Goal: Task Accomplishment & Management: Manage account settings

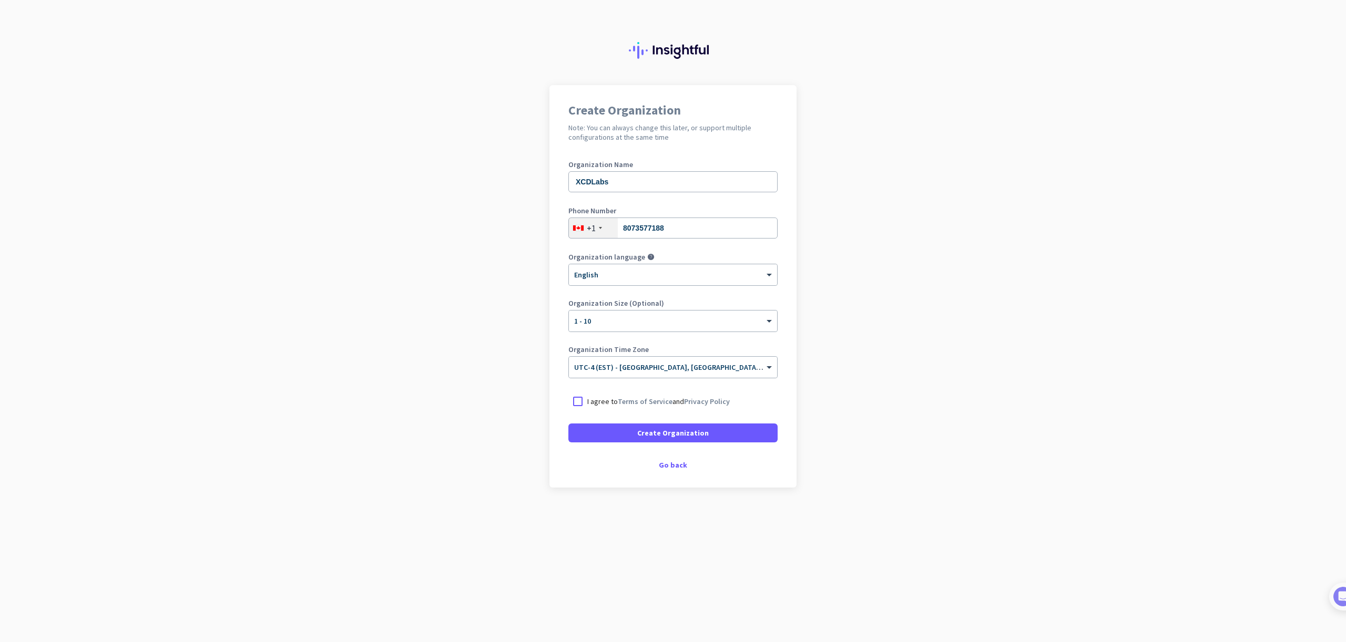
click at [601, 406] on p "I agree to Terms of Service and Privacy Policy" at bounding box center [658, 401] width 142 height 11
click at [0, 0] on input "I agree to Terms of Service and Privacy Policy" at bounding box center [0, 0] width 0 height 0
click at [702, 437] on span "Create Organization" at bounding box center [673, 433] width 72 height 11
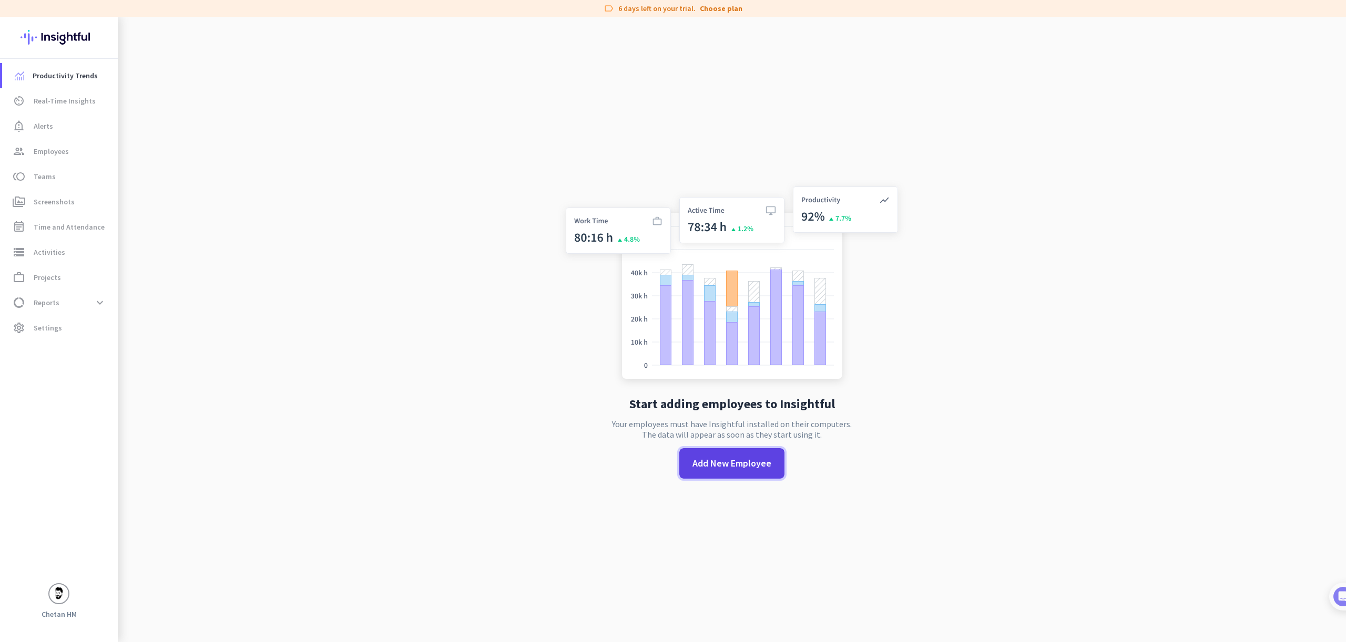
click at [703, 460] on span "Add New Employee" at bounding box center [731, 464] width 79 height 14
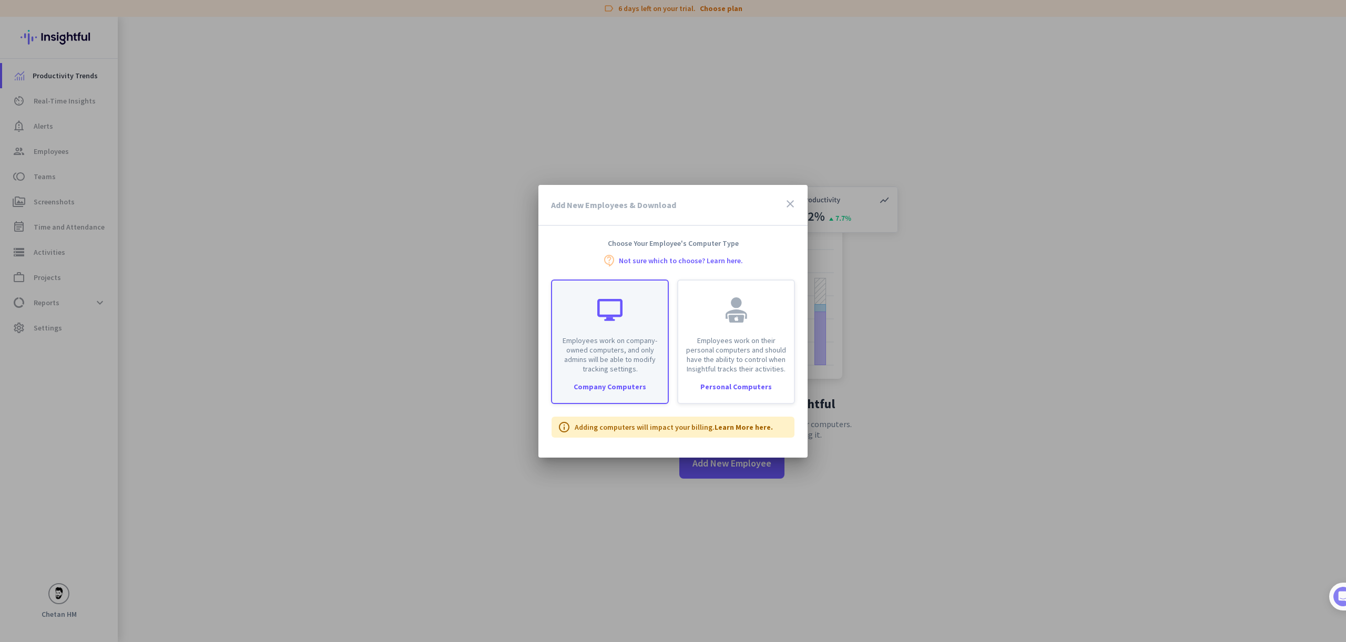
scroll to position [52, 0]
click at [641, 348] on div "Employees work on company-owned computers, and only admins will be able to modi…" at bounding box center [610, 327] width 116 height 93
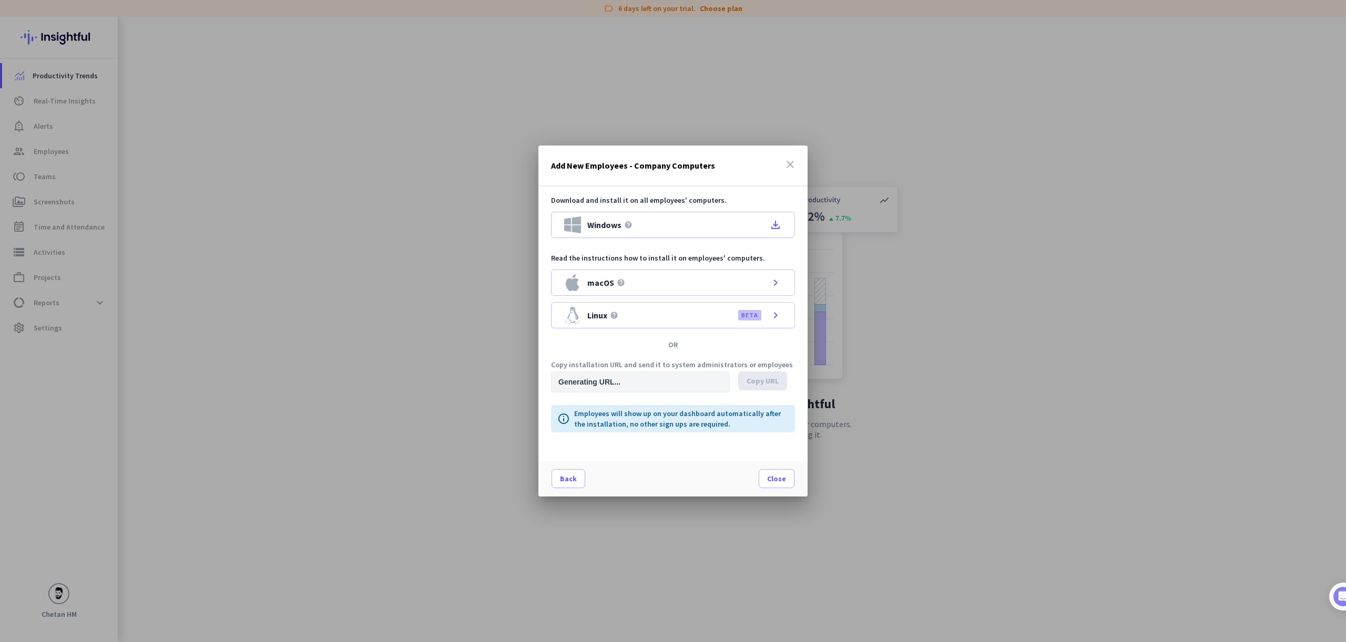
type input "[URL][DOMAIN_NAME]"
click at [769, 229] on icon "file_download" at bounding box center [775, 225] width 13 height 13
click at [859, 287] on div at bounding box center [673, 321] width 1346 height 642
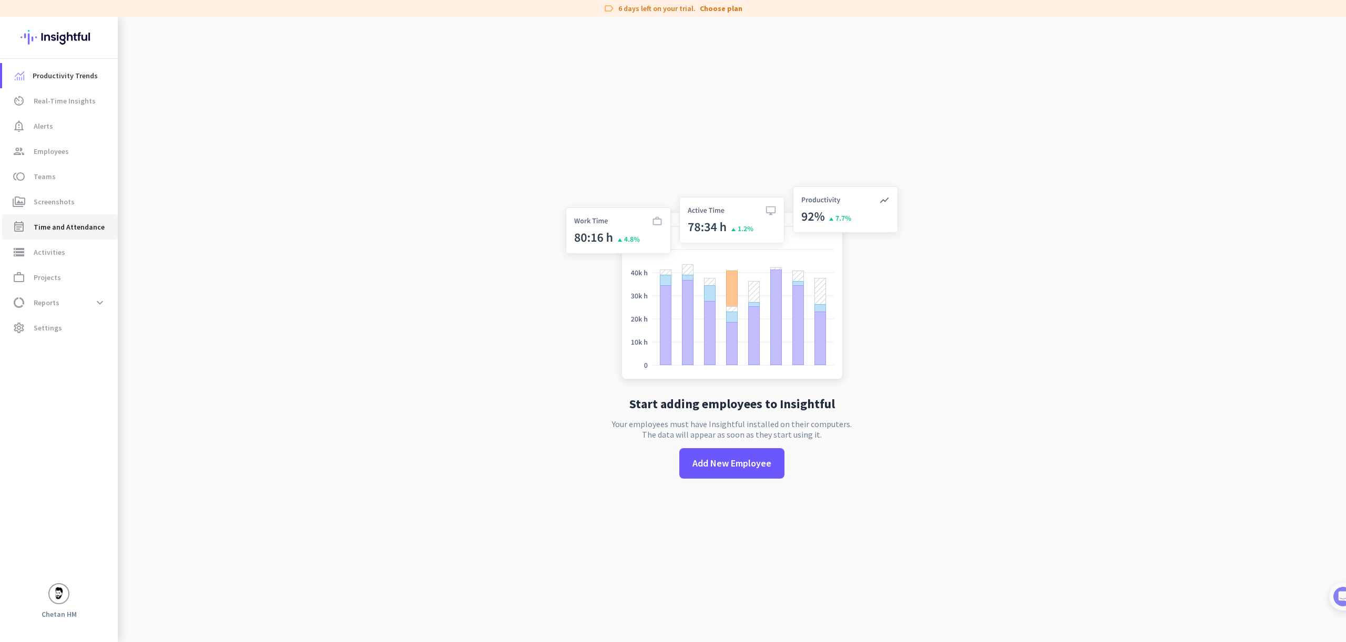
click at [98, 220] on link "event_note Time and Attendance" at bounding box center [60, 227] width 116 height 25
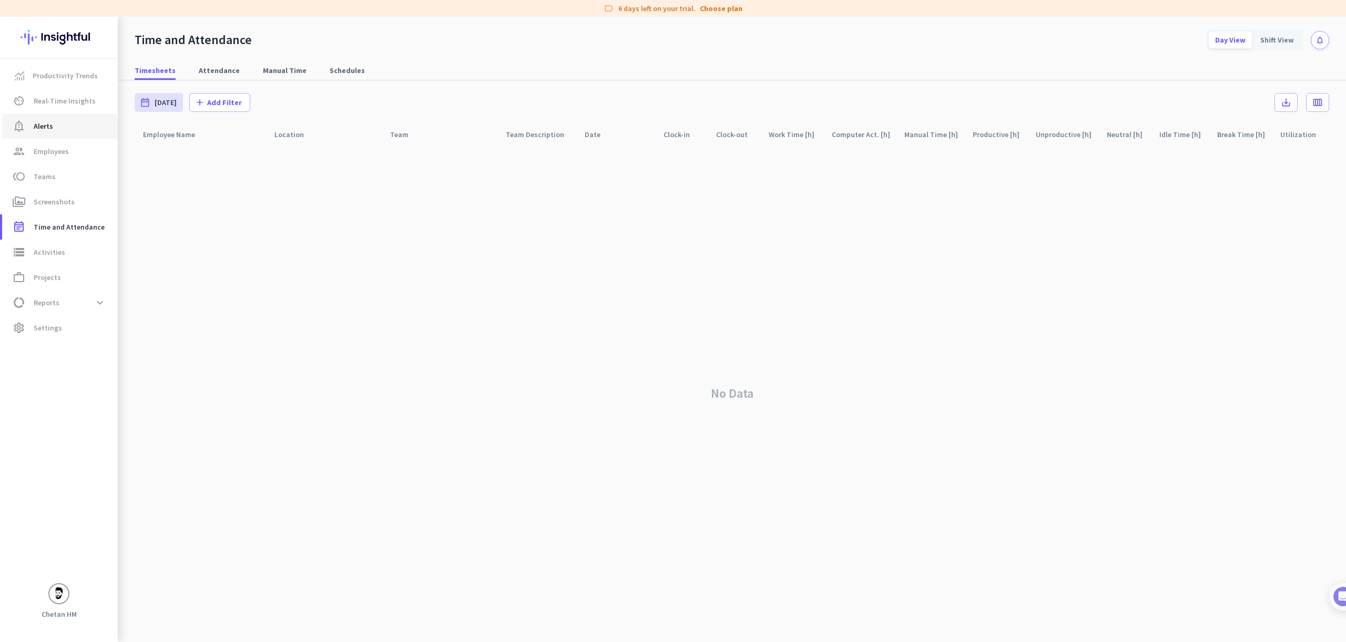
click at [83, 125] on span "notification_important Alerts" at bounding box center [60, 126] width 99 height 13
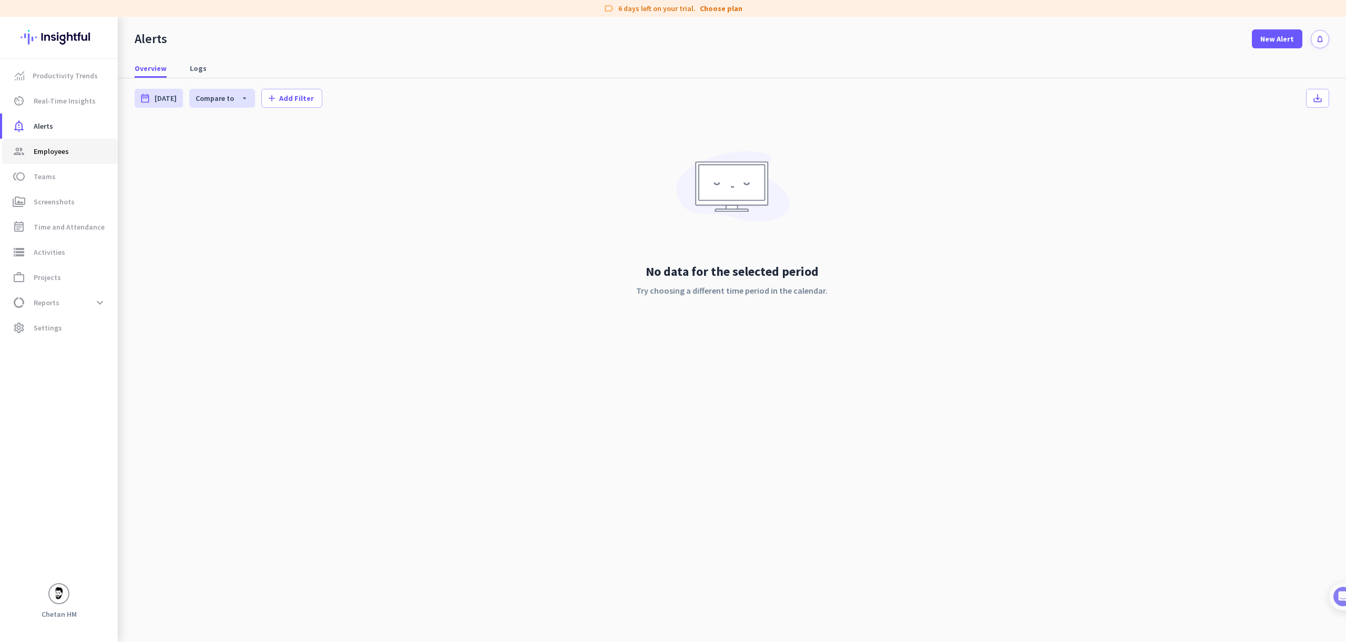
click at [76, 156] on span "group Employees" at bounding box center [60, 151] width 99 height 13
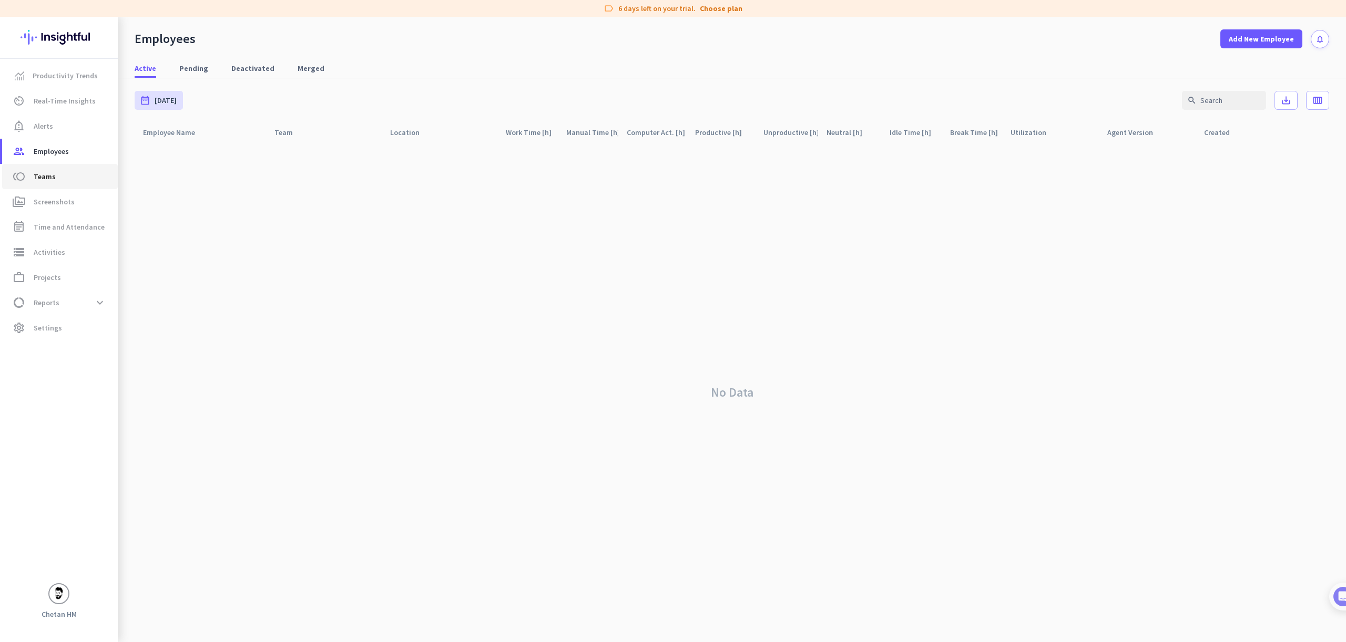
click at [74, 175] on span "toll Teams" at bounding box center [60, 176] width 99 height 13
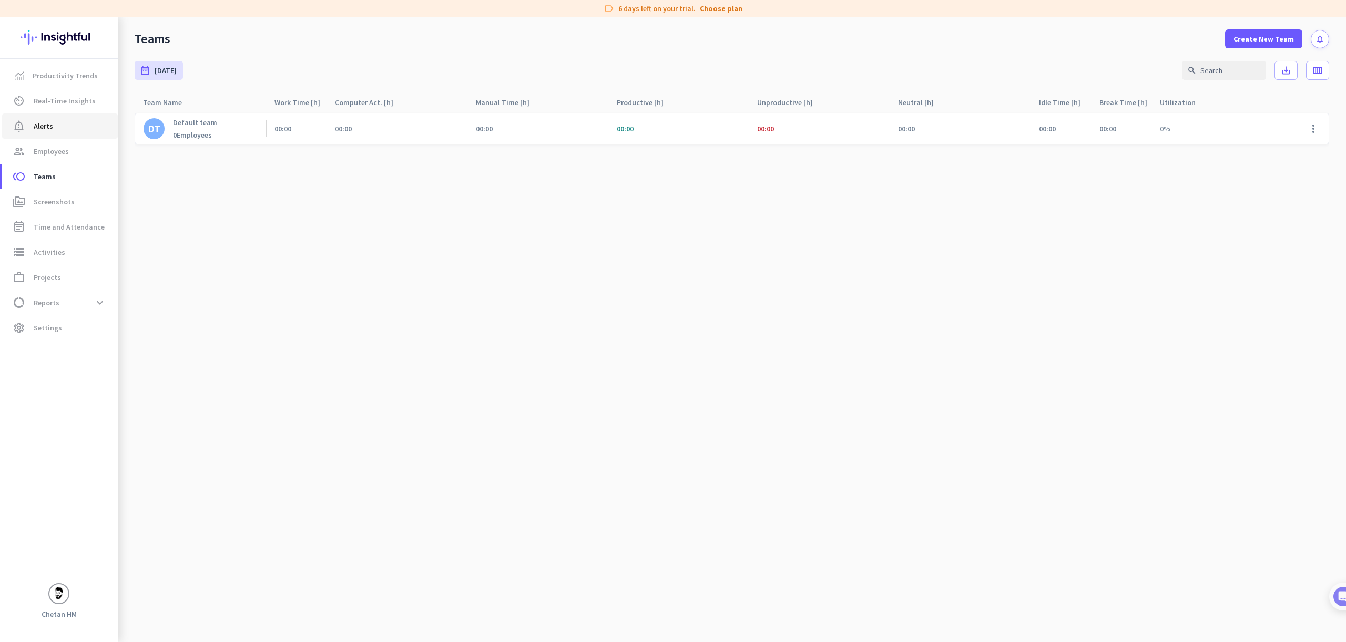
click at [57, 135] on link "notification_important Alerts" at bounding box center [60, 126] width 116 height 25
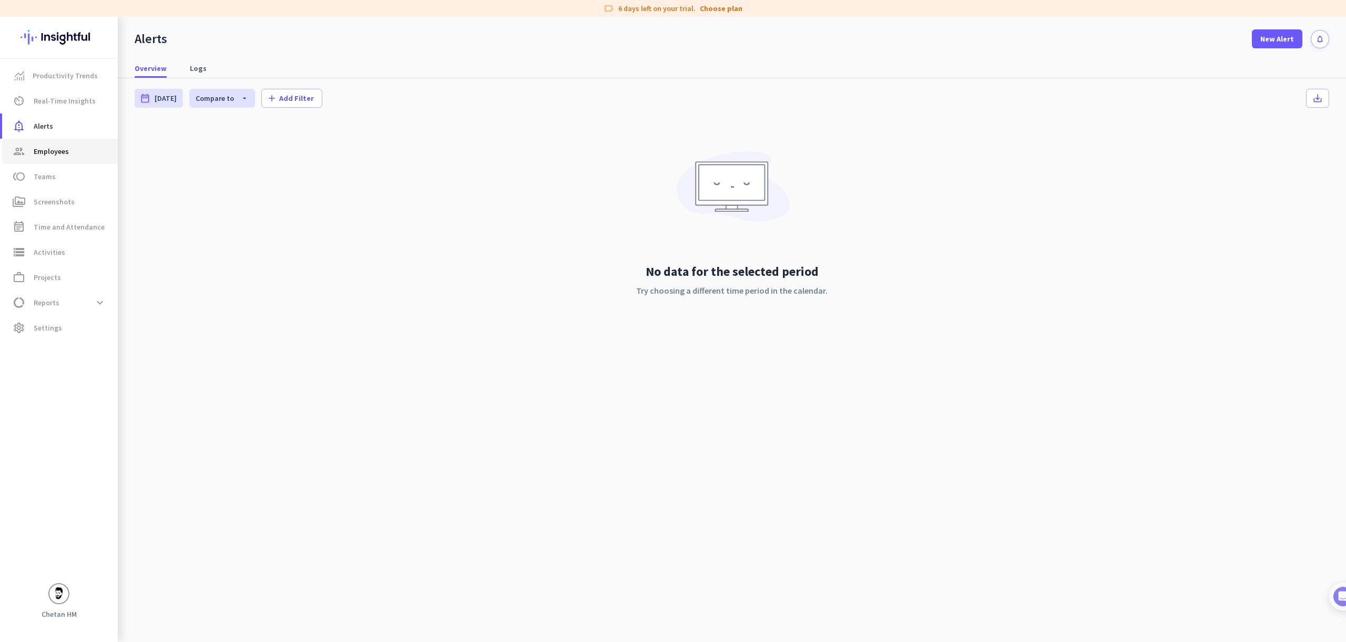
click at [56, 147] on span "Employees" at bounding box center [51, 151] width 35 height 13
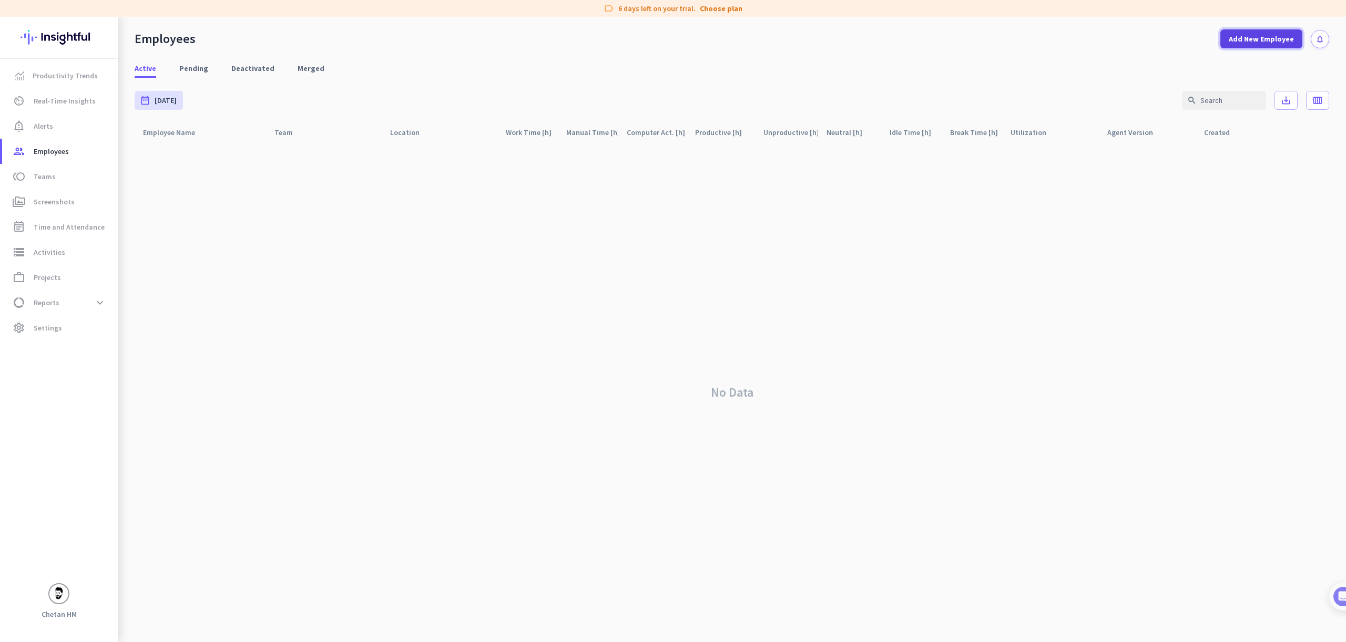
click at [1257, 44] on span at bounding box center [1261, 38] width 82 height 25
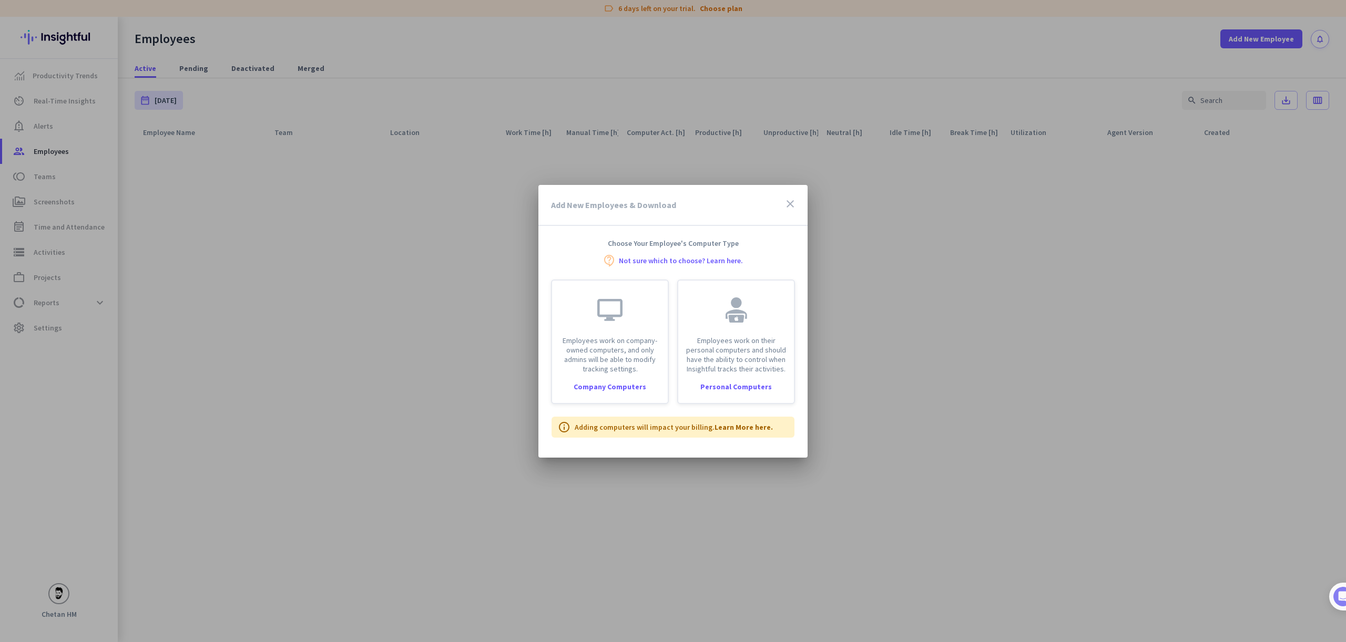
click at [998, 293] on div at bounding box center [673, 321] width 1346 height 642
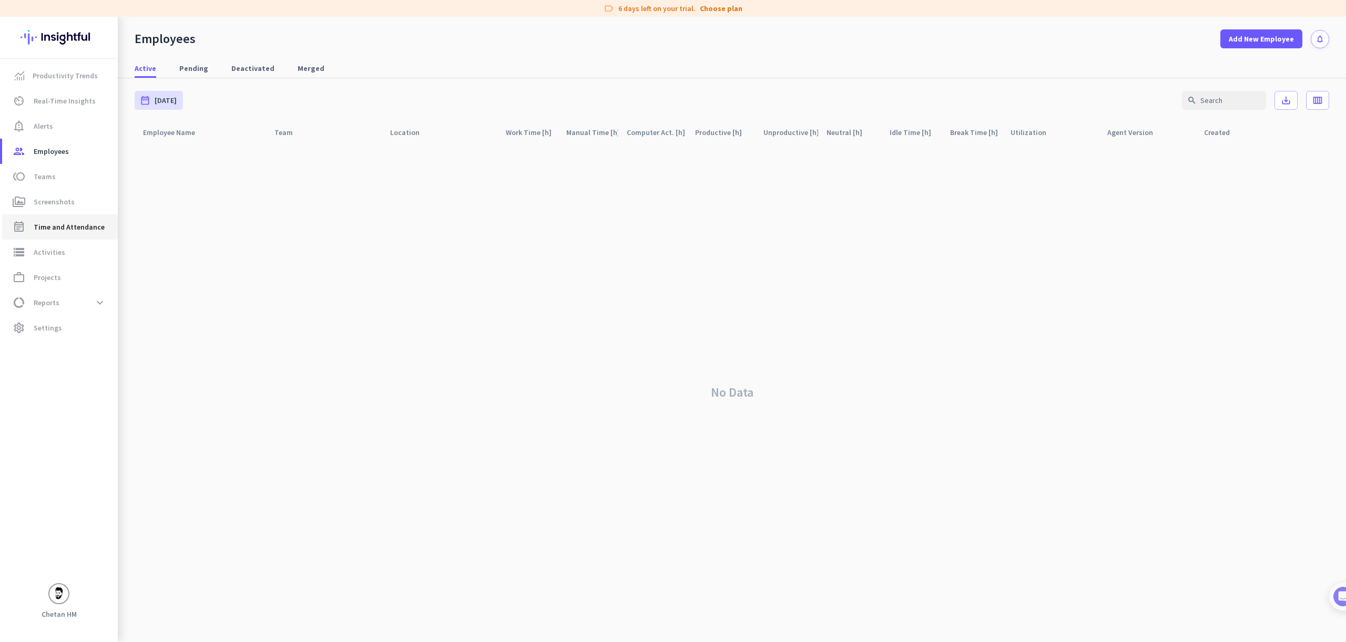
click at [72, 226] on span "Time and Attendance" at bounding box center [69, 227] width 71 height 13
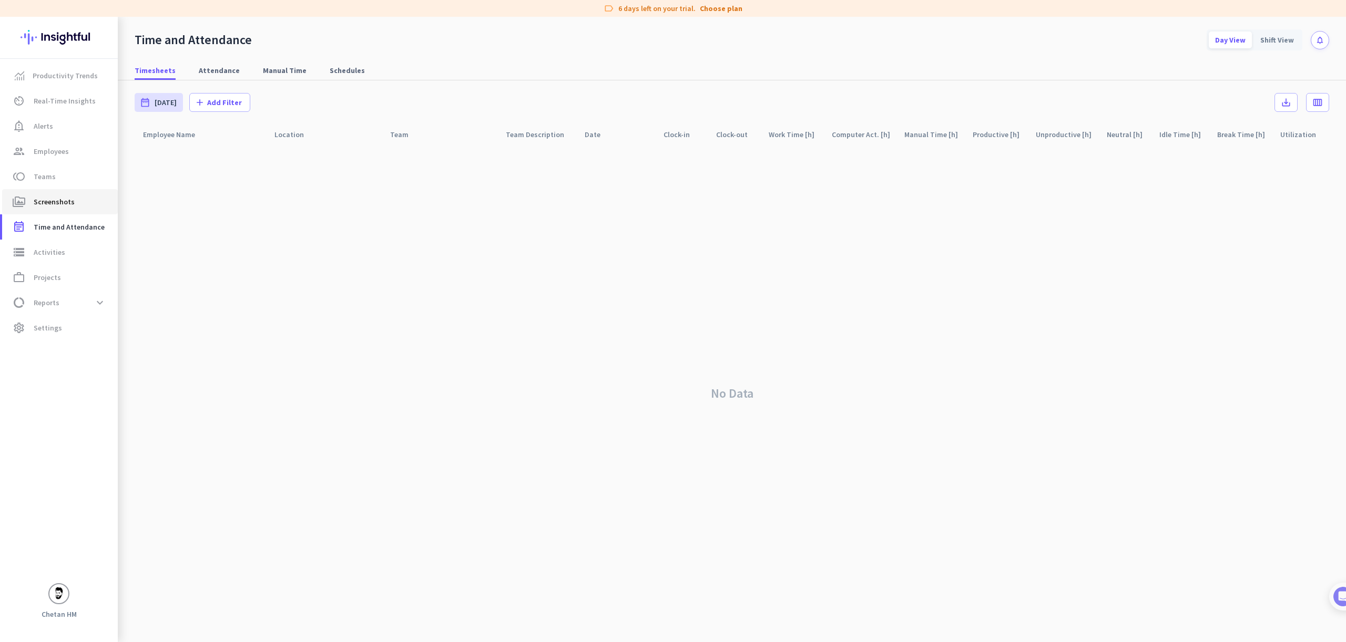
click at [67, 204] on span "Screenshots" at bounding box center [54, 202] width 41 height 13
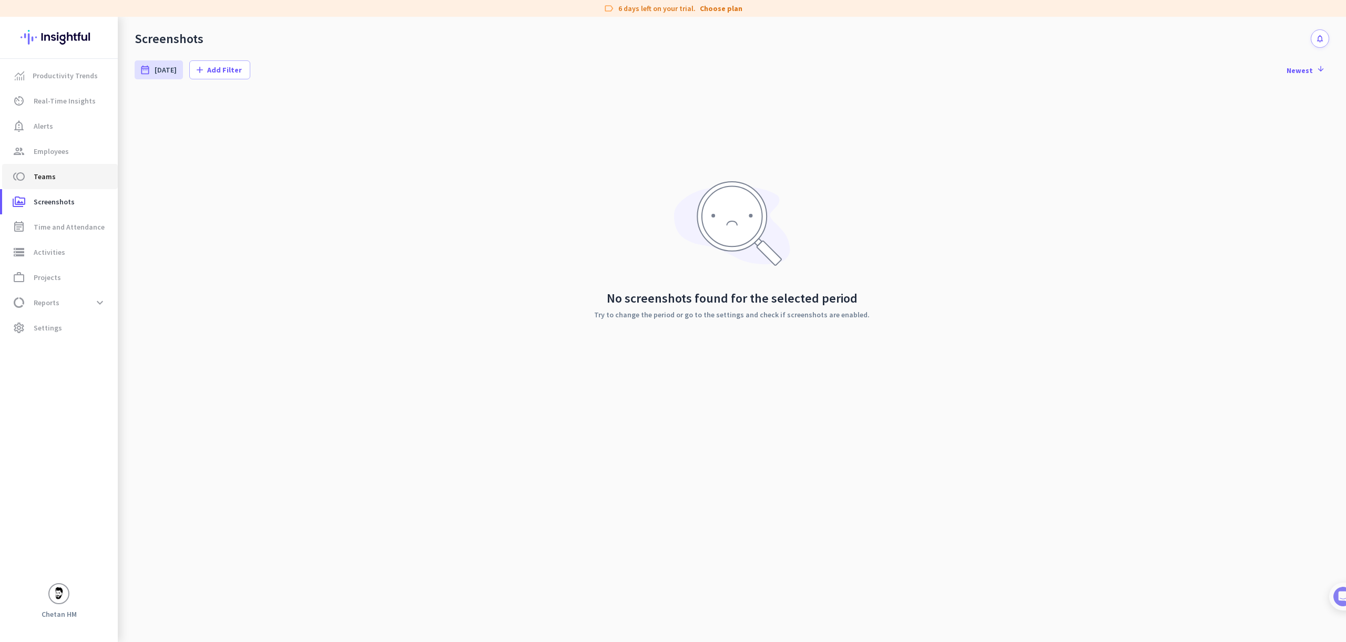
click at [65, 185] on link "toll Teams" at bounding box center [60, 176] width 116 height 25
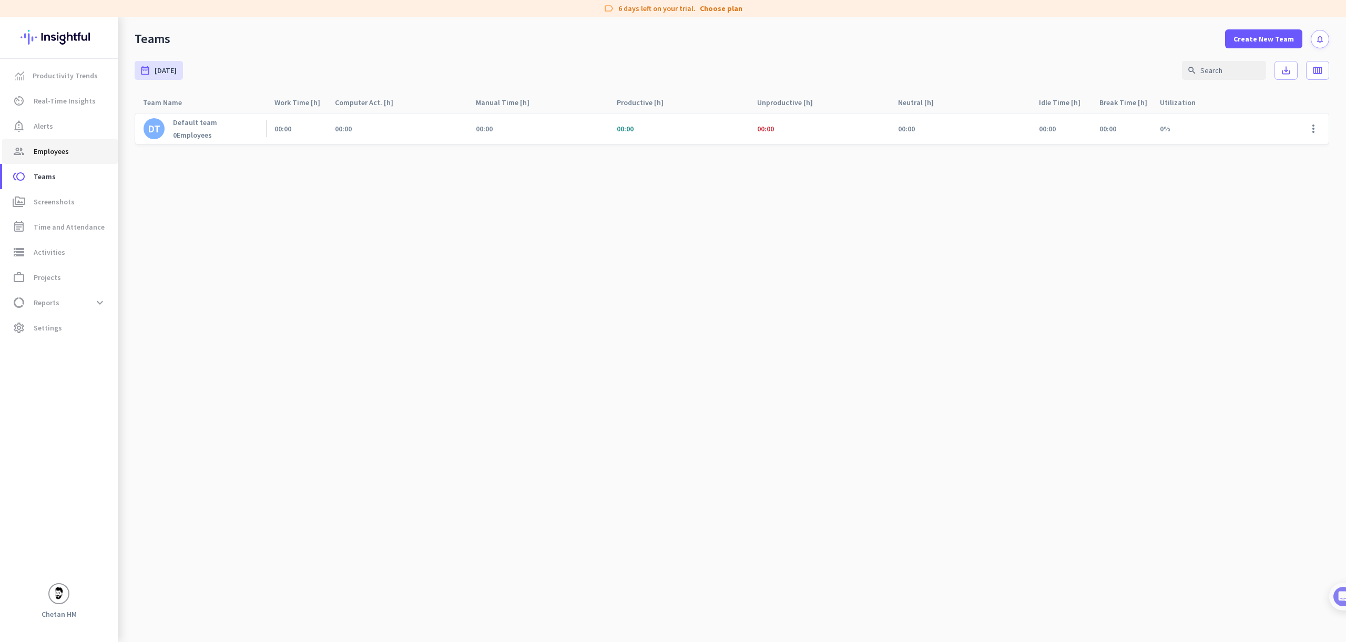
click at [68, 161] on link "group Employees" at bounding box center [60, 151] width 116 height 25
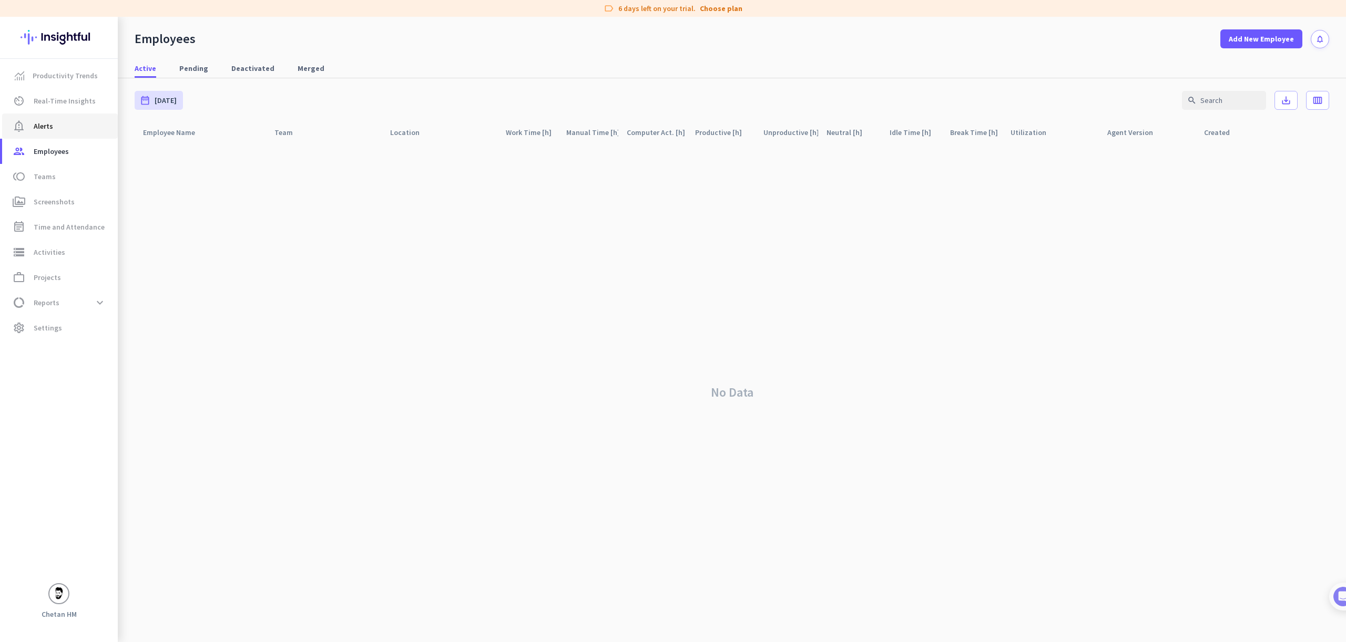
click at [56, 121] on span "notification_important Alerts" at bounding box center [60, 126] width 99 height 13
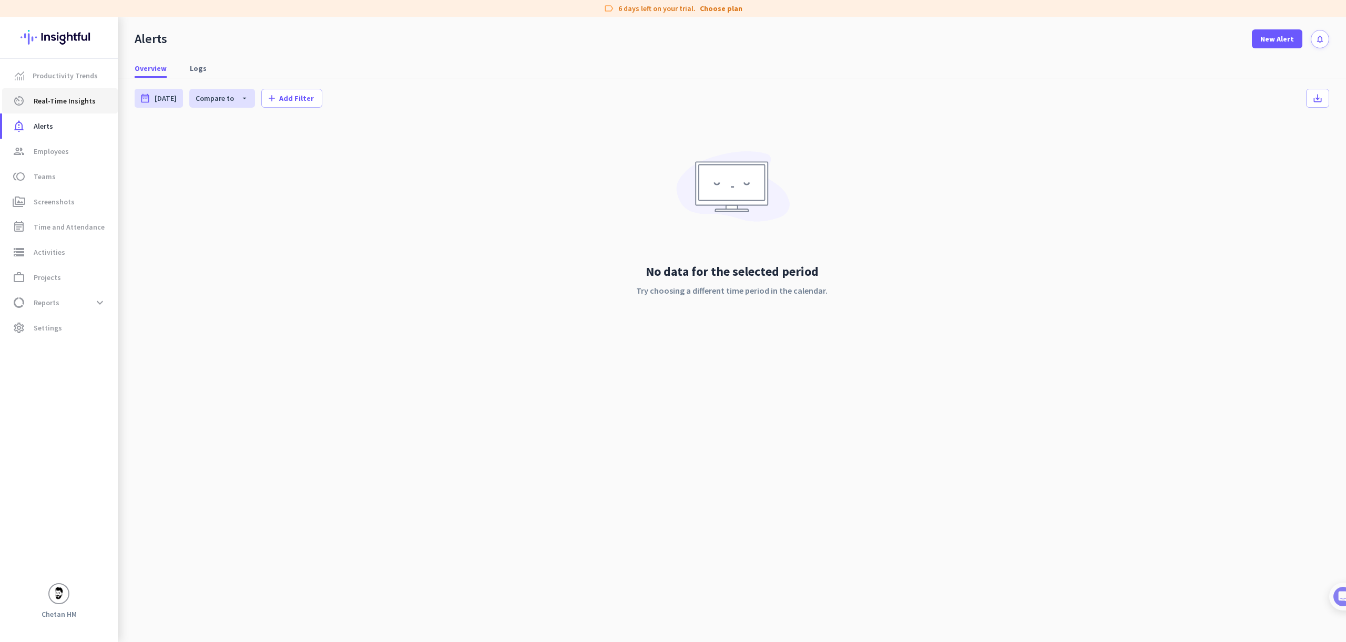
click at [57, 111] on link "av_timer Real-Time Insights" at bounding box center [60, 100] width 116 height 25
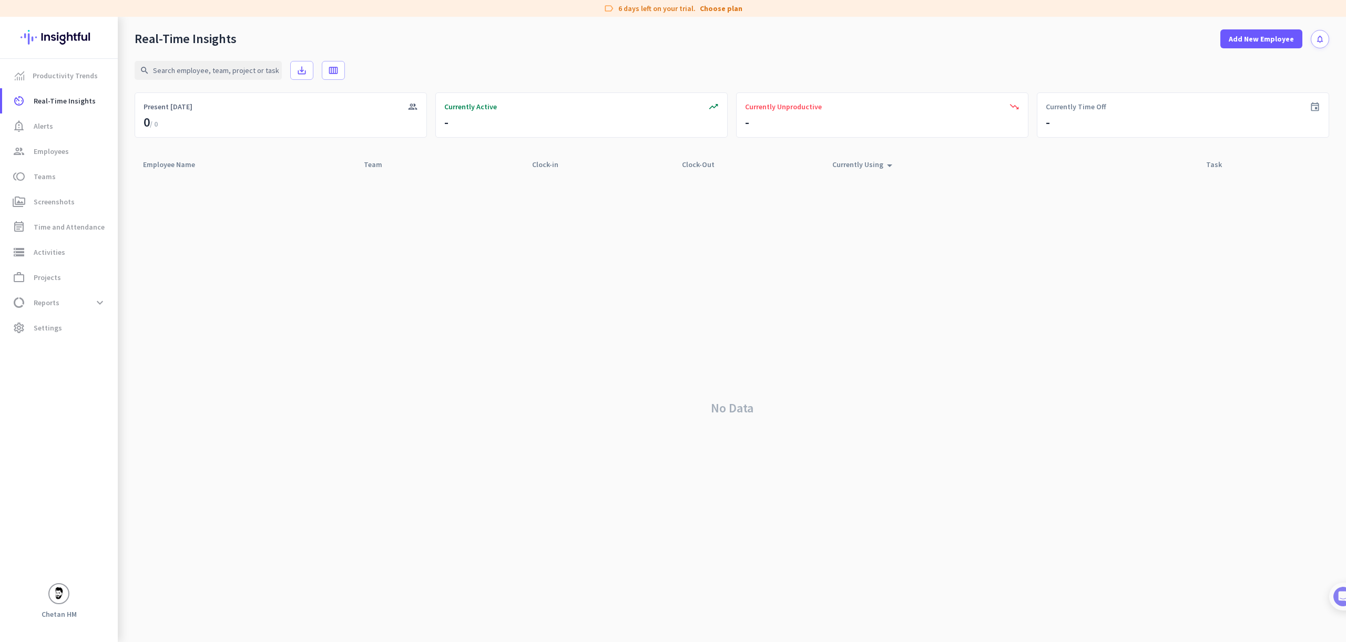
click at [54, 40] on img at bounding box center [59, 37] width 77 height 41
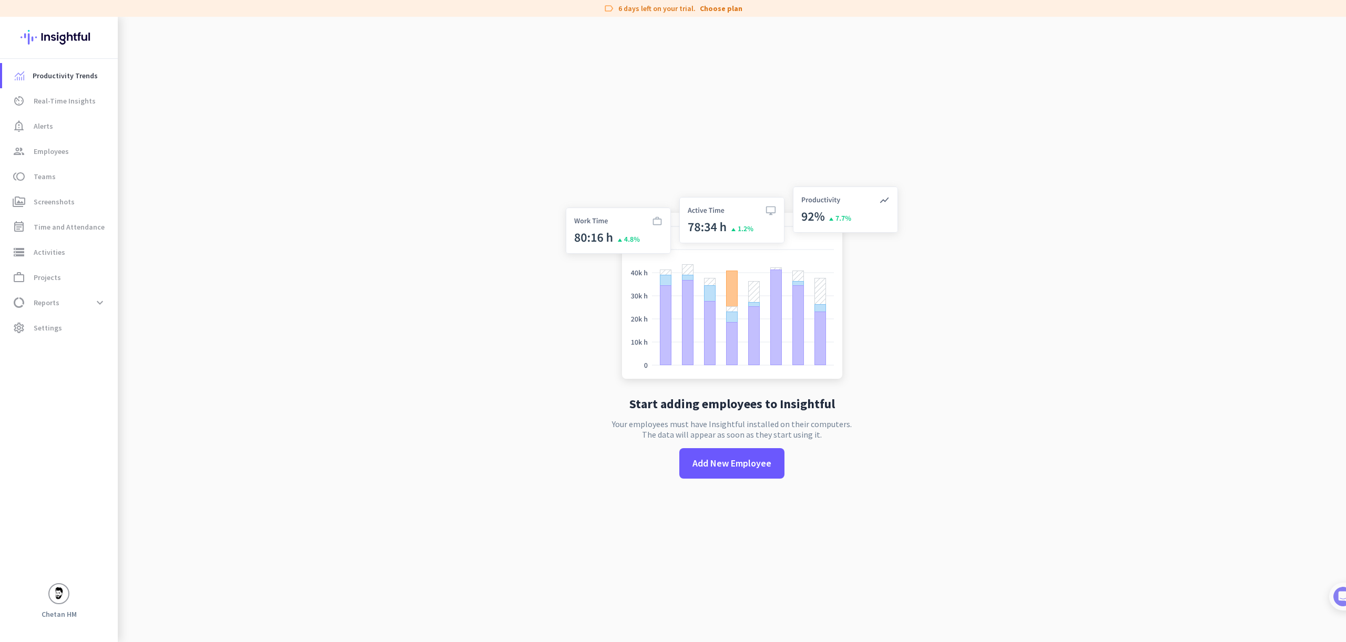
scroll to position [17, 0]
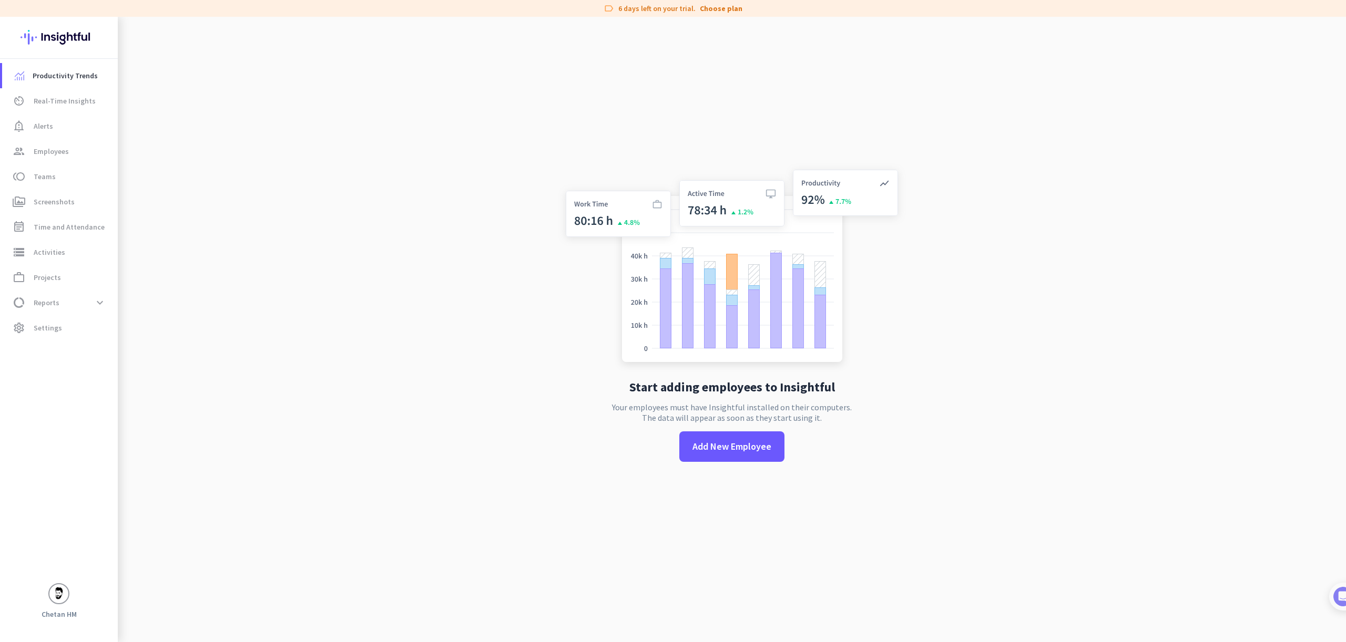
click at [910, 463] on app-no-employees "Start adding employees to Insightful Your employees must have Insightful instal…" at bounding box center [732, 321] width 1228 height 642
click at [100, 299] on span at bounding box center [99, 302] width 19 height 19
click at [90, 326] on span "Work Type" at bounding box center [60, 327] width 99 height 25
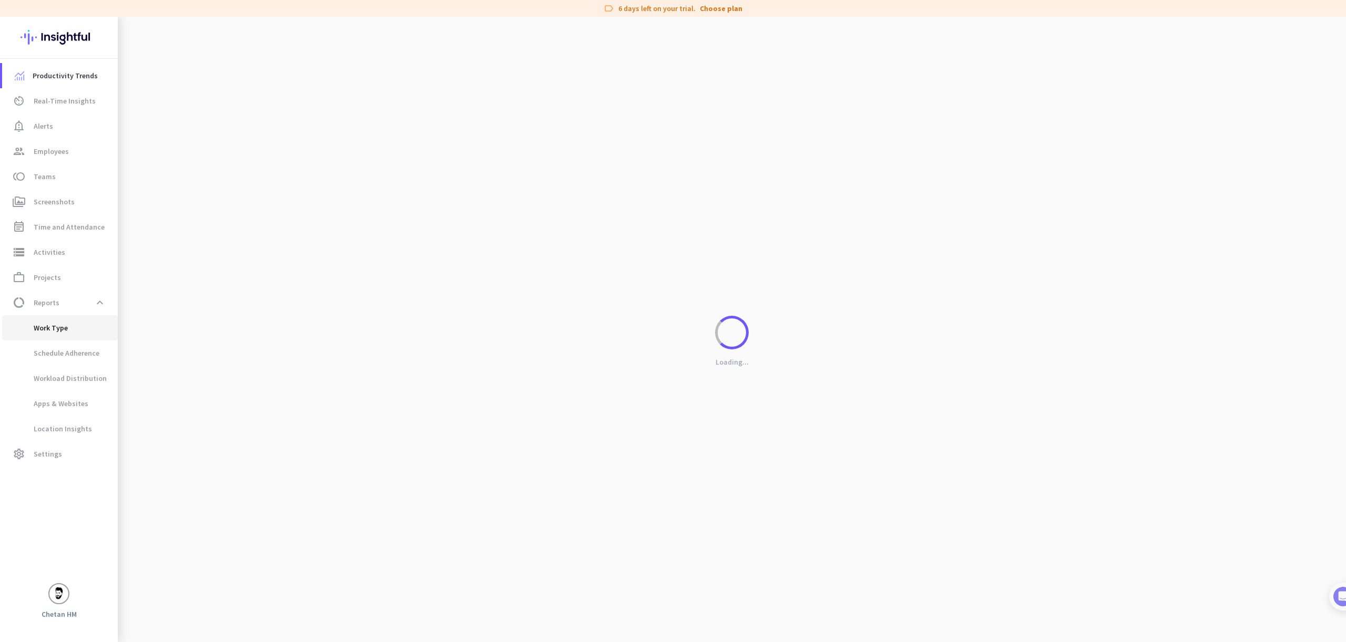
scroll to position [0, 0]
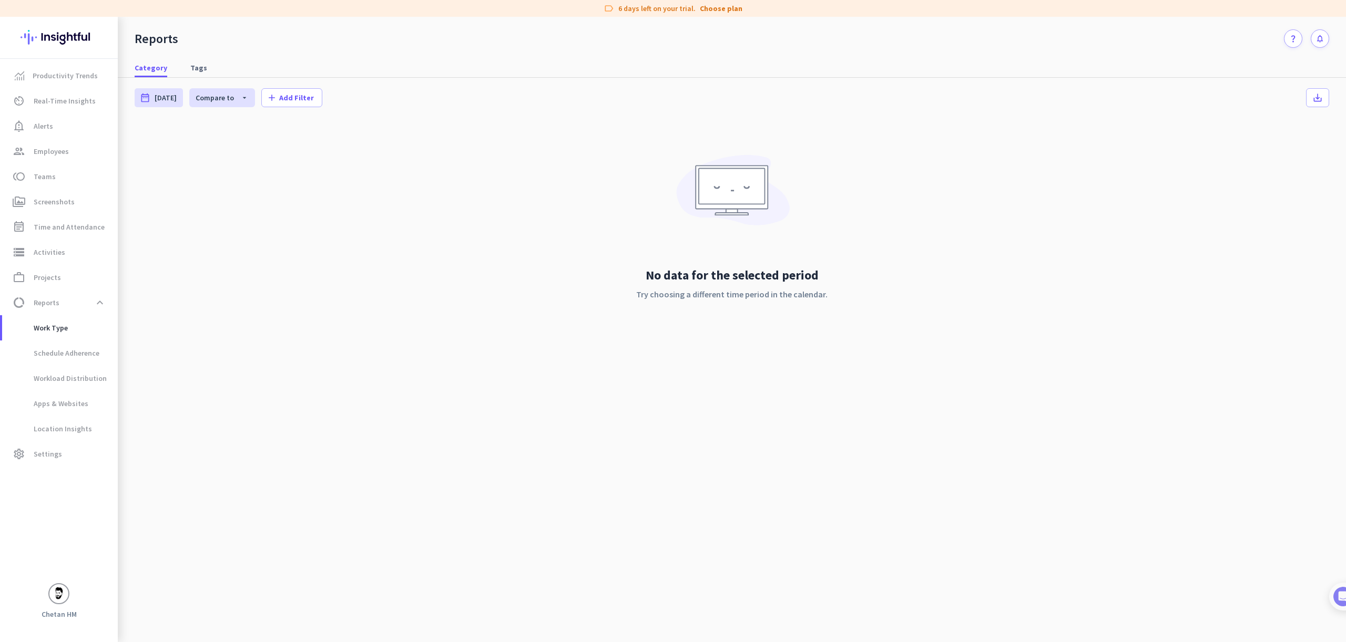
click at [396, 321] on div "No data for the selected period Try choosing a different time period in the cal…" at bounding box center [732, 237] width 1195 height 232
